Goal: Transaction & Acquisition: Subscribe to service/newsletter

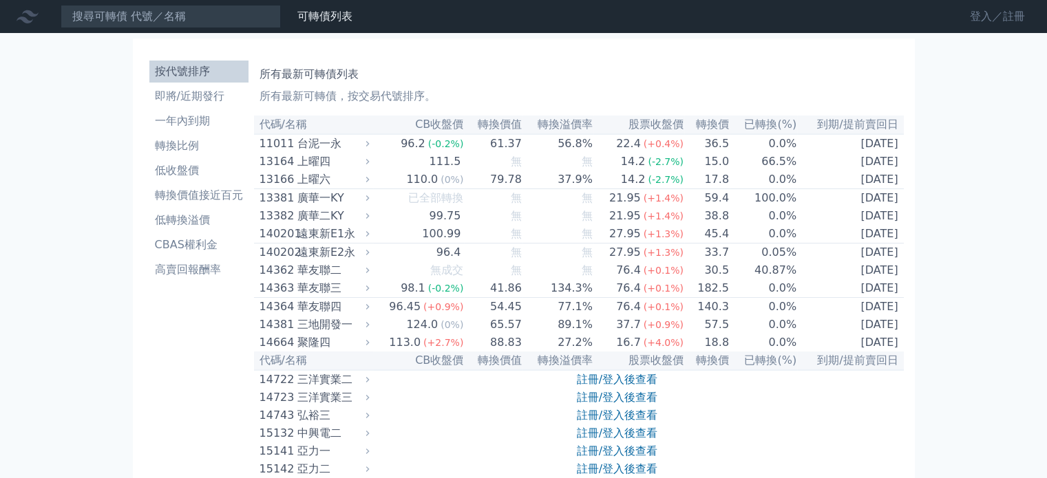
click at [991, 10] on link "登入／註冊" at bounding box center [996, 17] width 77 height 22
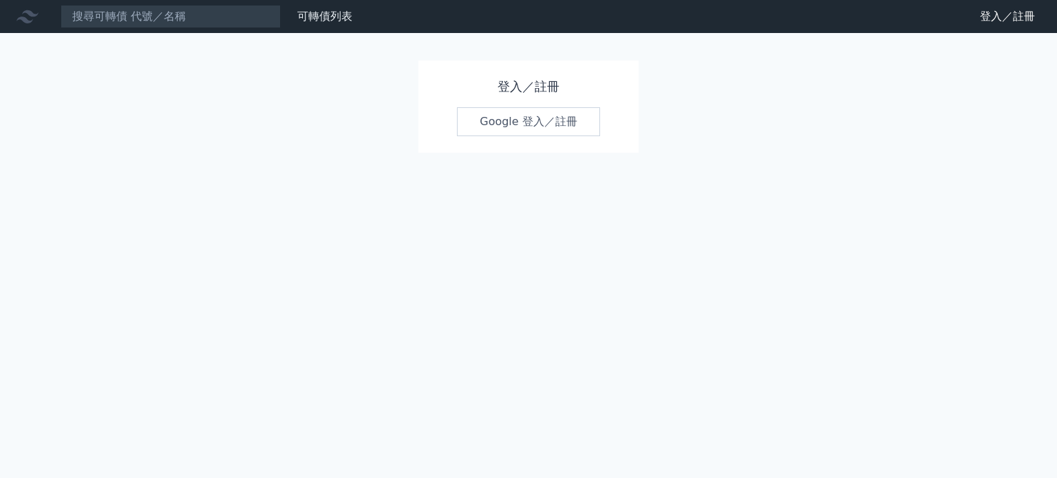
click at [546, 129] on link "Google 登入／註冊" at bounding box center [528, 121] width 143 height 29
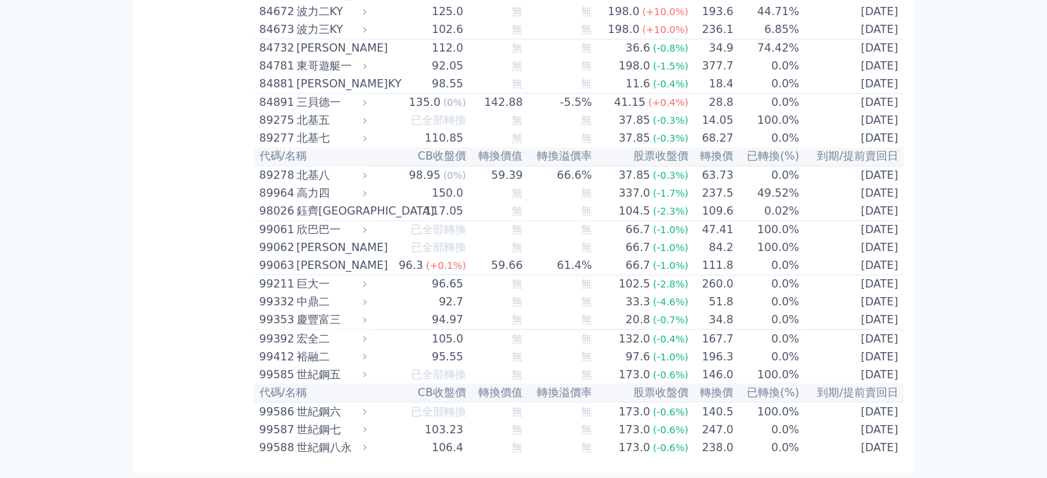
scroll to position [8093, 0]
drag, startPoint x: 260, startPoint y: 122, endPoint x: 906, endPoint y: 502, distance: 749.4
copy table
